Goal: Information Seeking & Learning: Check status

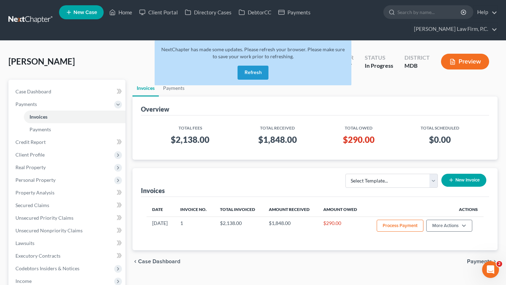
click at [259, 80] on button "Refresh" at bounding box center [253, 73] width 31 height 14
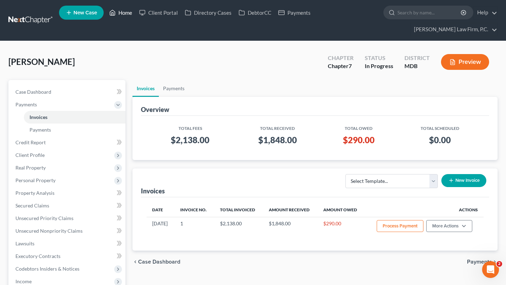
click at [136, 16] on link "Home" at bounding box center [121, 12] width 30 height 13
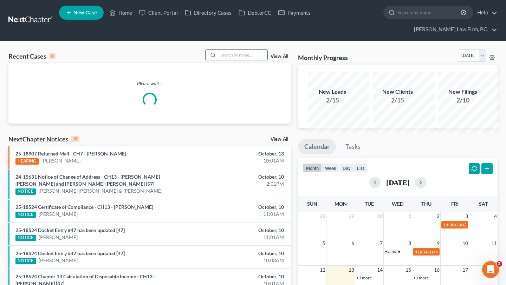
click at [225, 59] on input "search" at bounding box center [242, 55] width 49 height 10
type input "[PERSON_NAME]"
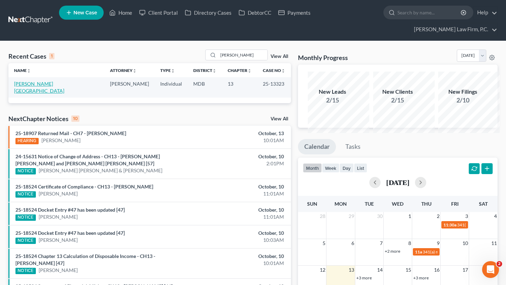
click at [37, 94] on link "[PERSON_NAME][GEOGRAPHIC_DATA]" at bounding box center [39, 87] width 50 height 13
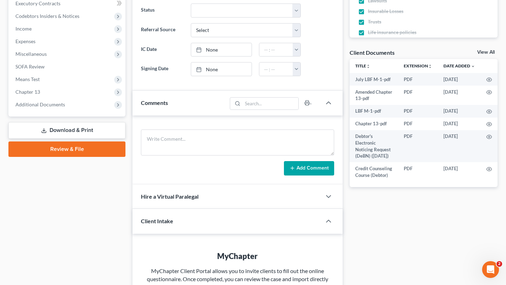
scroll to position [272, 0]
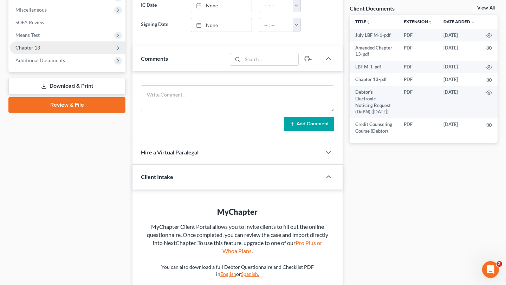
click at [49, 54] on span "Chapter 13" at bounding box center [68, 47] width 116 height 13
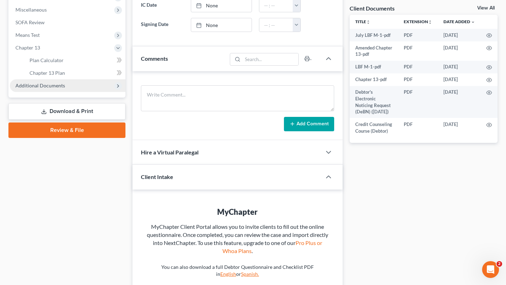
click at [53, 89] on span "Additional Documents" at bounding box center [40, 86] width 50 height 6
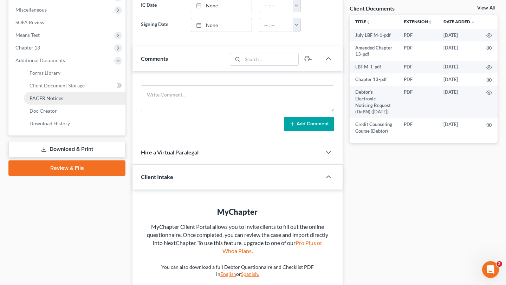
click at [57, 101] on span "PACER Notices" at bounding box center [47, 98] width 34 height 6
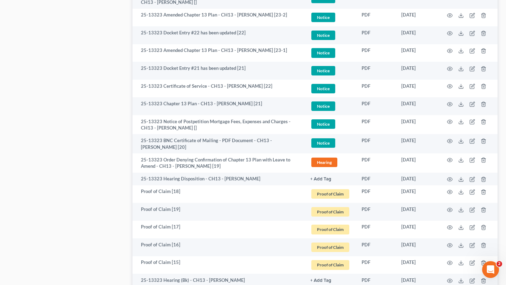
scroll to position [587, 0]
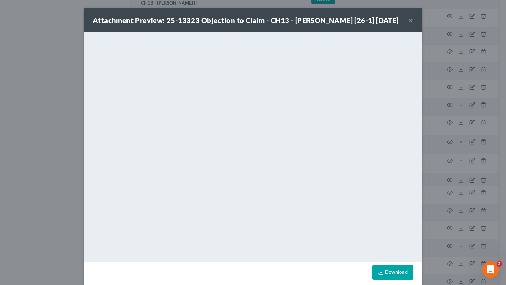
click at [413, 25] on button "×" at bounding box center [410, 20] width 5 height 8
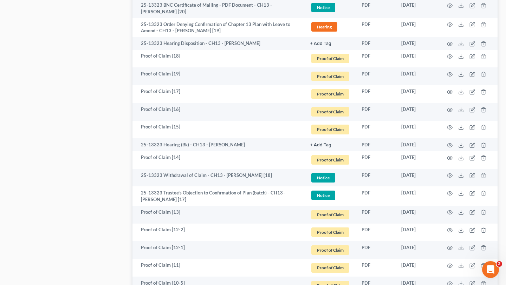
scroll to position [722, 0]
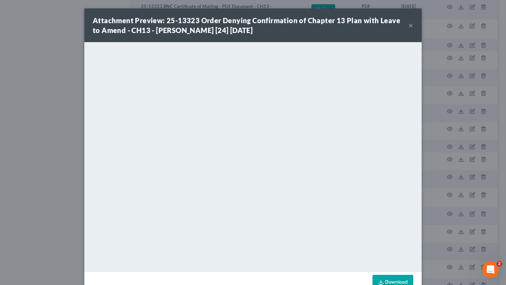
click at [413, 30] on button "×" at bounding box center [410, 25] width 5 height 8
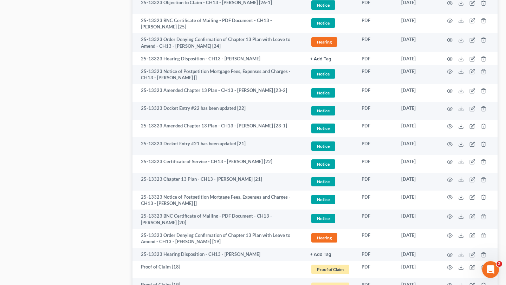
scroll to position [509, 0]
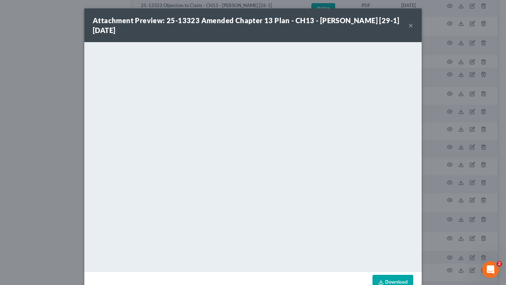
click at [413, 30] on button "×" at bounding box center [410, 25] width 5 height 8
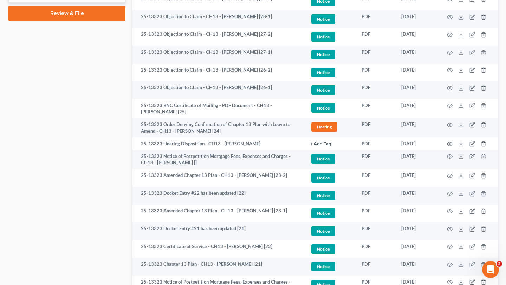
scroll to position [428, 0]
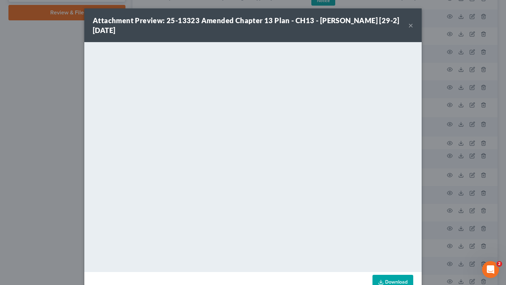
click at [413, 30] on button "×" at bounding box center [410, 25] width 5 height 8
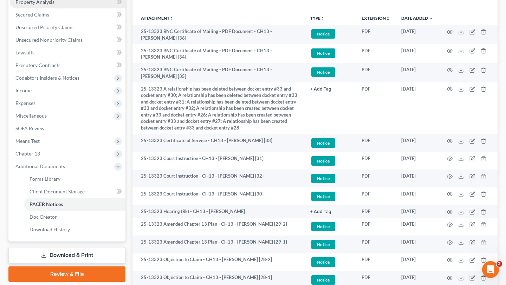
scroll to position [164, 0]
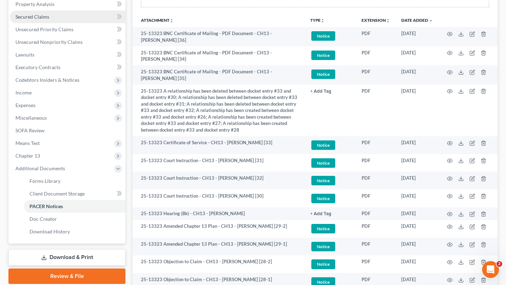
click at [68, 23] on link "Secured Claims" at bounding box center [68, 17] width 116 height 13
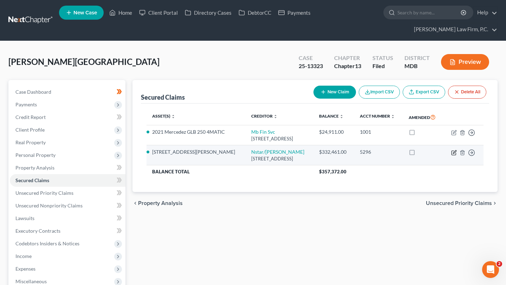
click at [451, 156] on icon "button" at bounding box center [454, 153] width 6 height 6
select select "45"
select select "4"
select select "0"
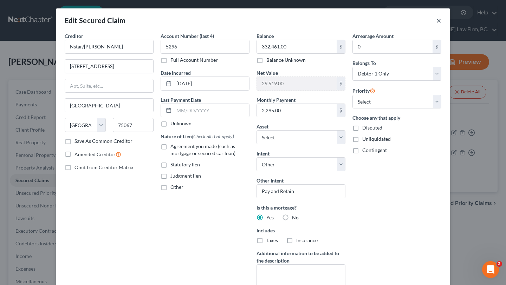
click at [441, 23] on button "×" at bounding box center [438, 20] width 5 height 8
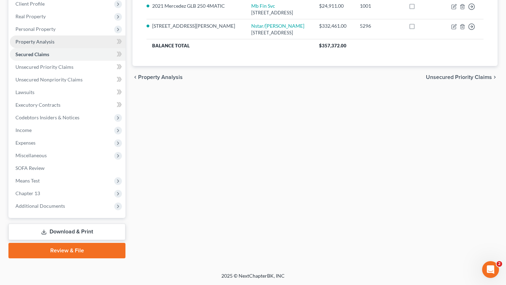
scroll to position [223, 0]
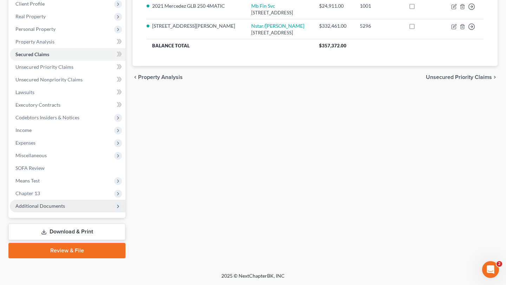
click at [65, 203] on span "Additional Documents" at bounding box center [40, 206] width 50 height 6
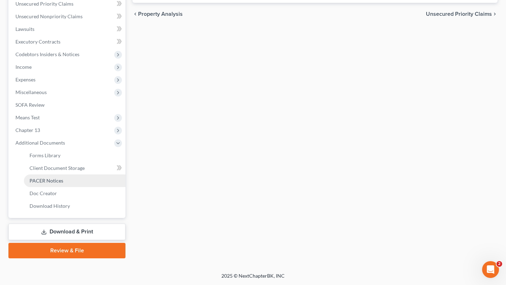
click at [63, 184] on span "PACER Notices" at bounding box center [47, 181] width 34 height 6
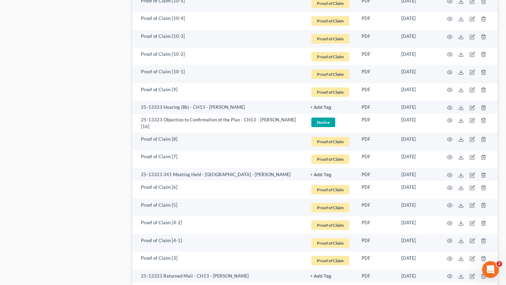
scroll to position [1019, 0]
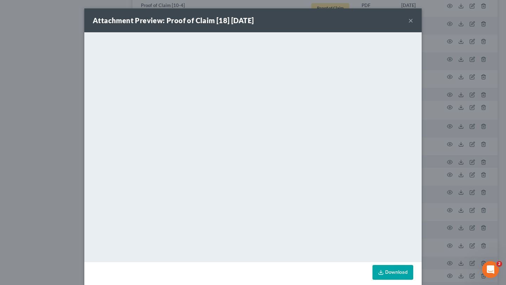
click at [422, 26] on div "Attachment Preview: Proof of Claim [18] [DATE] ×" at bounding box center [252, 20] width 337 height 24
click at [413, 25] on button "×" at bounding box center [410, 20] width 5 height 8
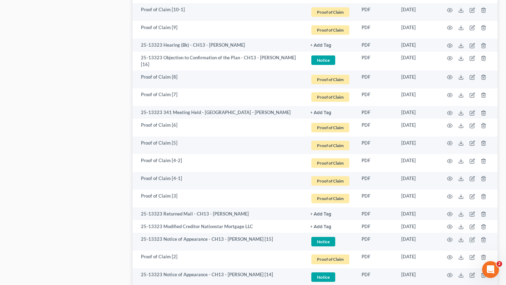
scroll to position [1075, 0]
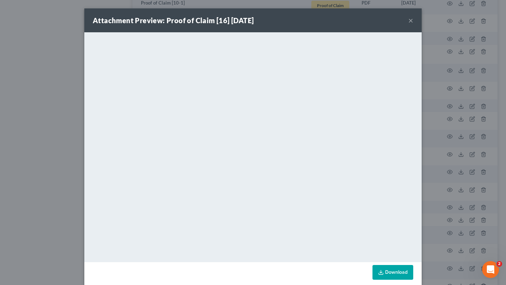
click at [413, 25] on button "×" at bounding box center [410, 20] width 5 height 8
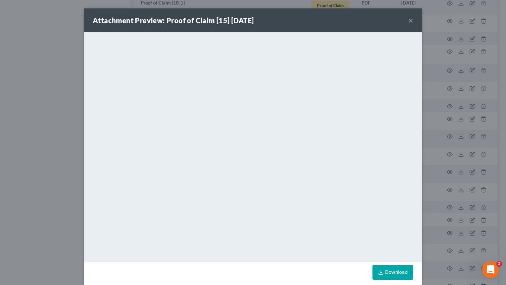
click at [413, 25] on button "×" at bounding box center [410, 20] width 5 height 8
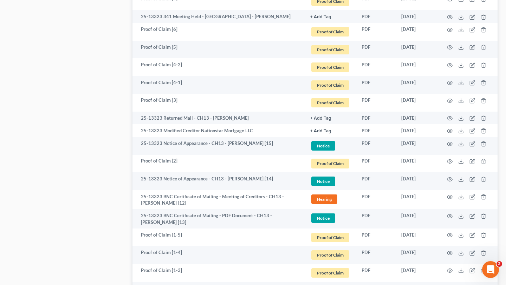
scroll to position [1184, 0]
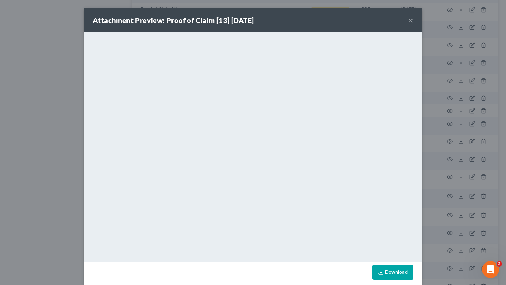
click at [413, 25] on button "×" at bounding box center [410, 20] width 5 height 8
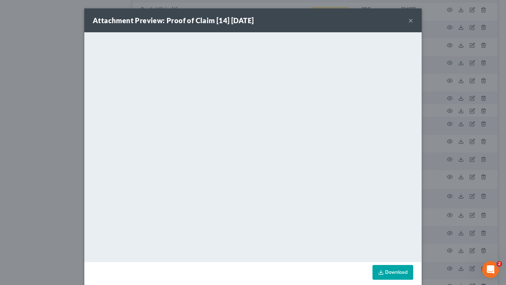
click at [413, 25] on button "×" at bounding box center [410, 20] width 5 height 8
